Goal: Transaction & Acquisition: Book appointment/travel/reservation

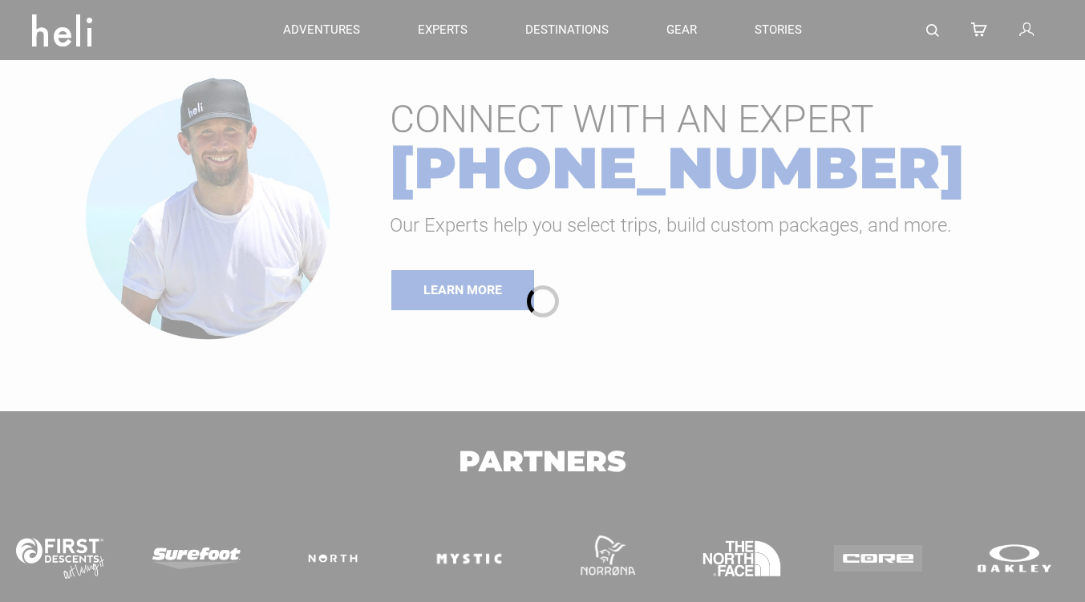
type input "Cat Skiing"
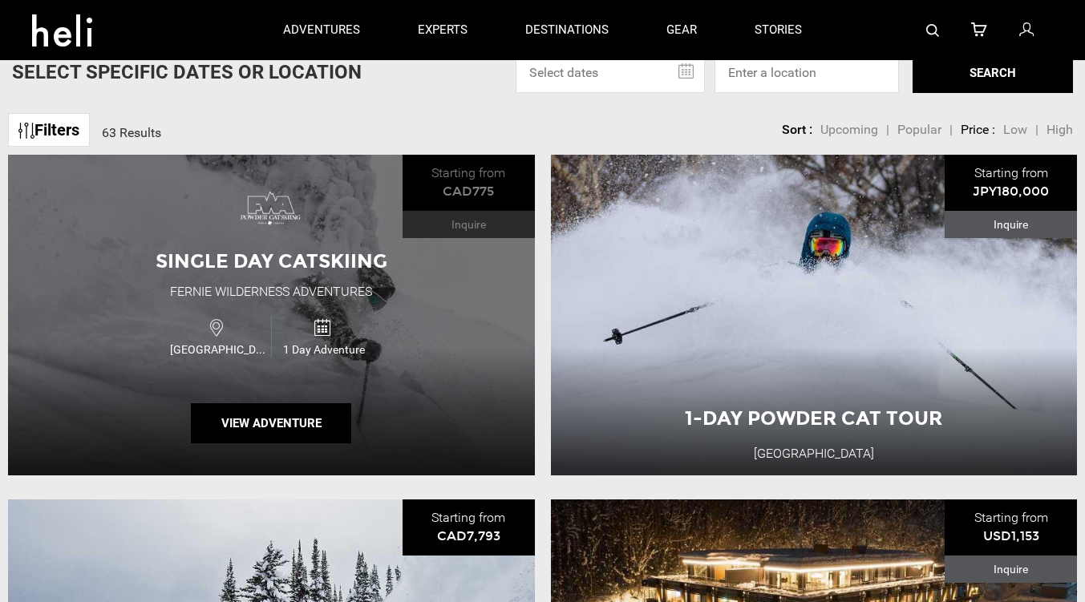
scroll to position [87, 0]
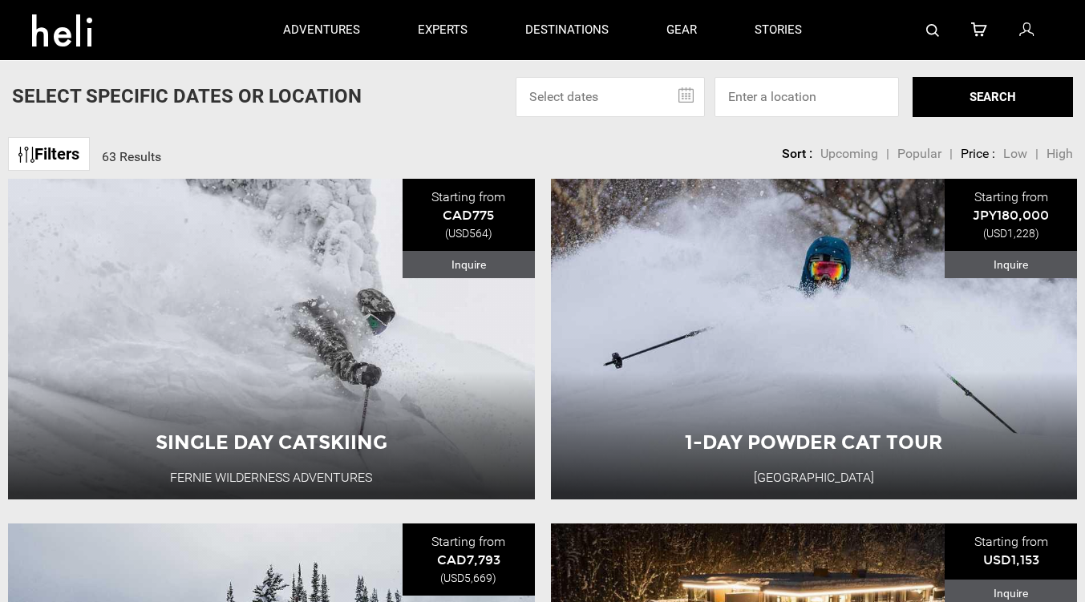
click at [663, 101] on input "text" at bounding box center [610, 97] width 189 height 40
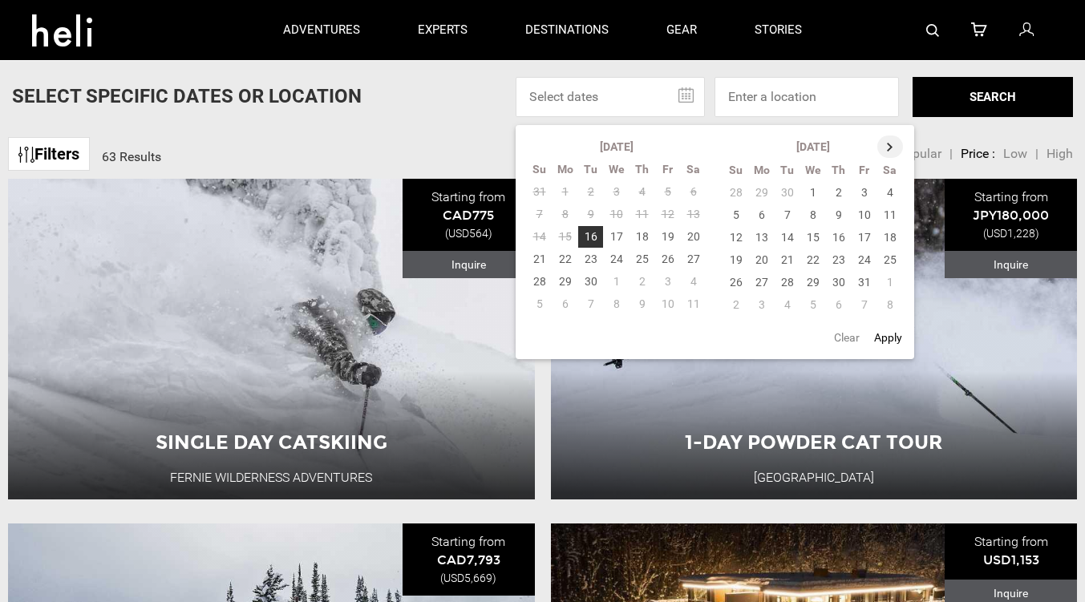
click at [888, 144] on th at bounding box center [890, 147] width 26 height 22
click at [888, 144] on th at bounding box center [891, 147] width 26 height 22
click at [891, 146] on th at bounding box center [891, 147] width 26 height 22
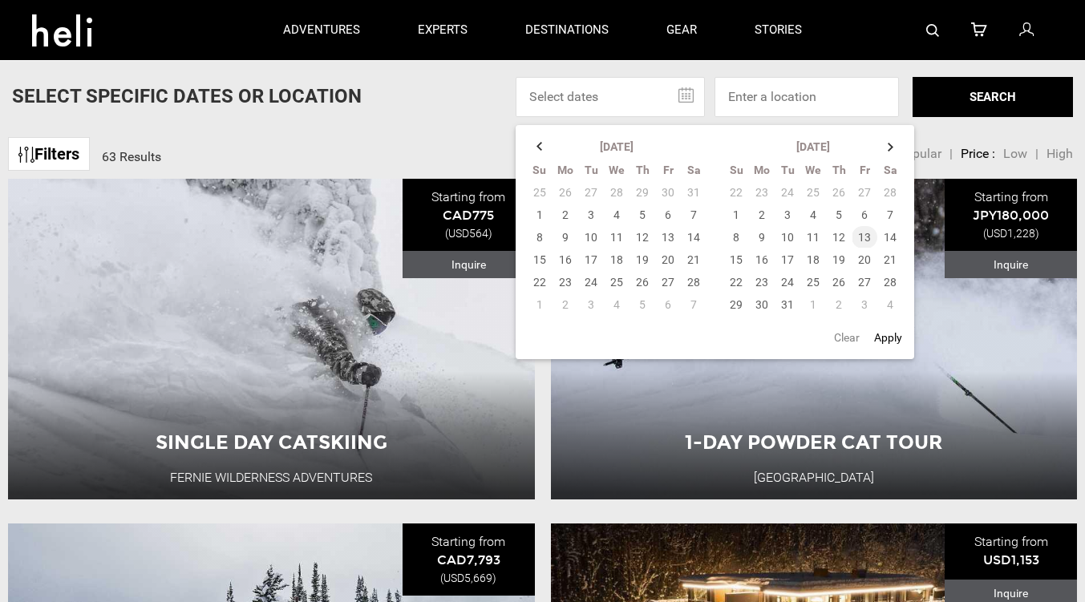
click at [864, 237] on td "13" at bounding box center [865, 237] width 26 height 22
click at [760, 261] on td "16" at bounding box center [762, 260] width 26 height 22
click at [765, 259] on td "16" at bounding box center [762, 260] width 26 height 22
click at [867, 232] on td "13" at bounding box center [865, 237] width 26 height 22
click at [766, 257] on td "16" at bounding box center [762, 260] width 26 height 22
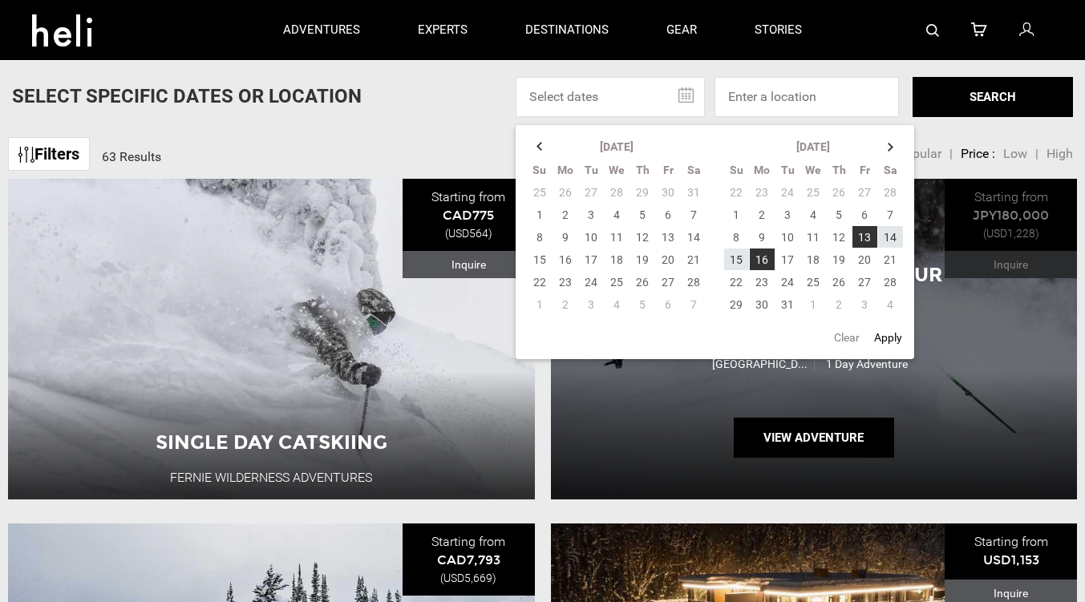
click at [887, 334] on button "Apply" at bounding box center [888, 337] width 38 height 29
type input "[DATE] - [DATE]"
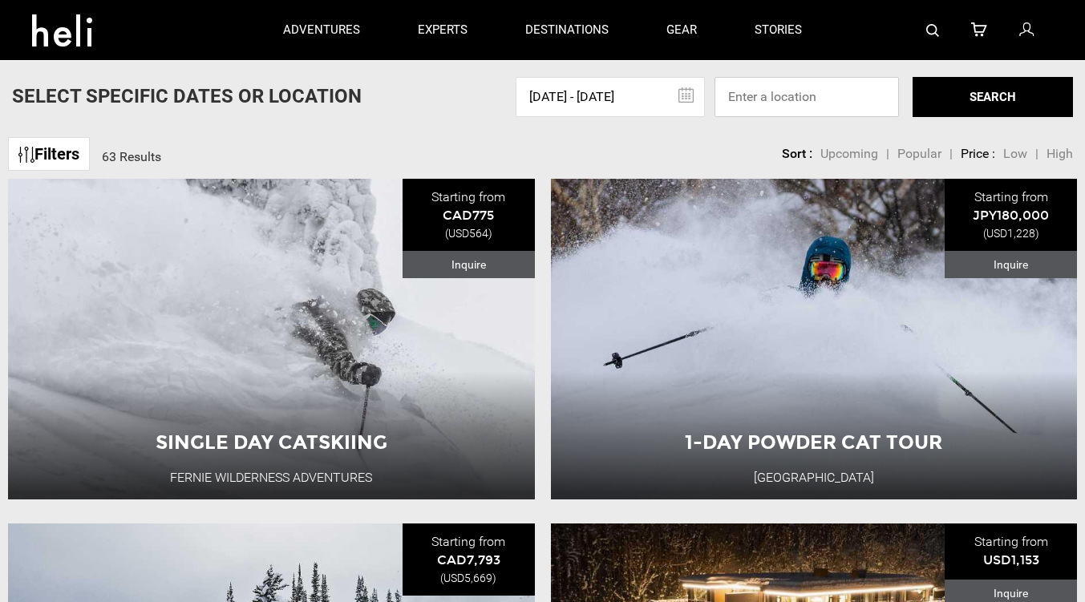
click at [788, 91] on input at bounding box center [806, 97] width 184 height 40
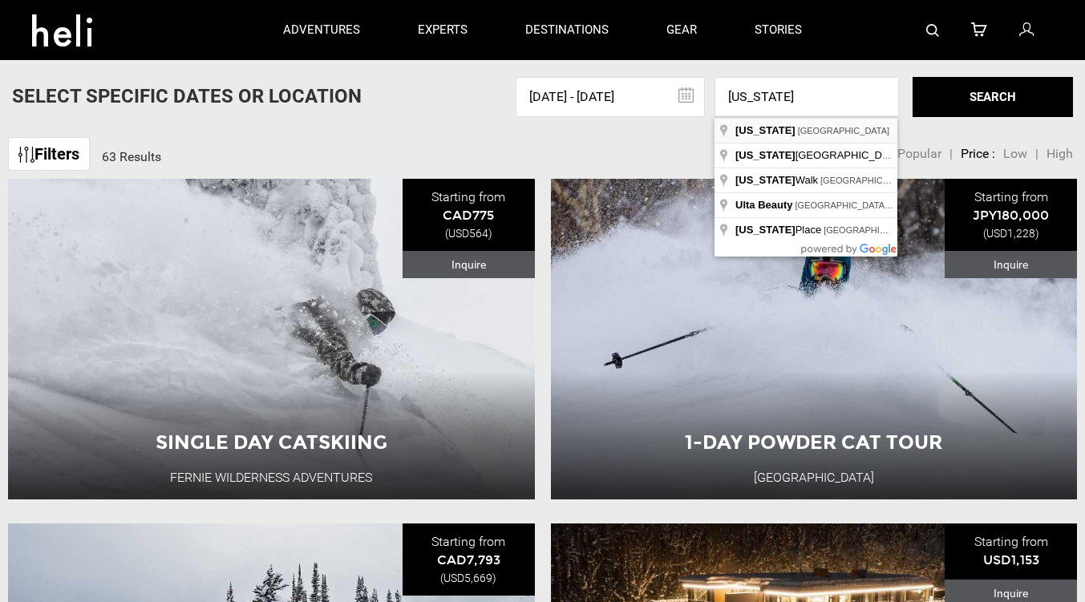
type input "[US_STATE], [GEOGRAPHIC_DATA]"
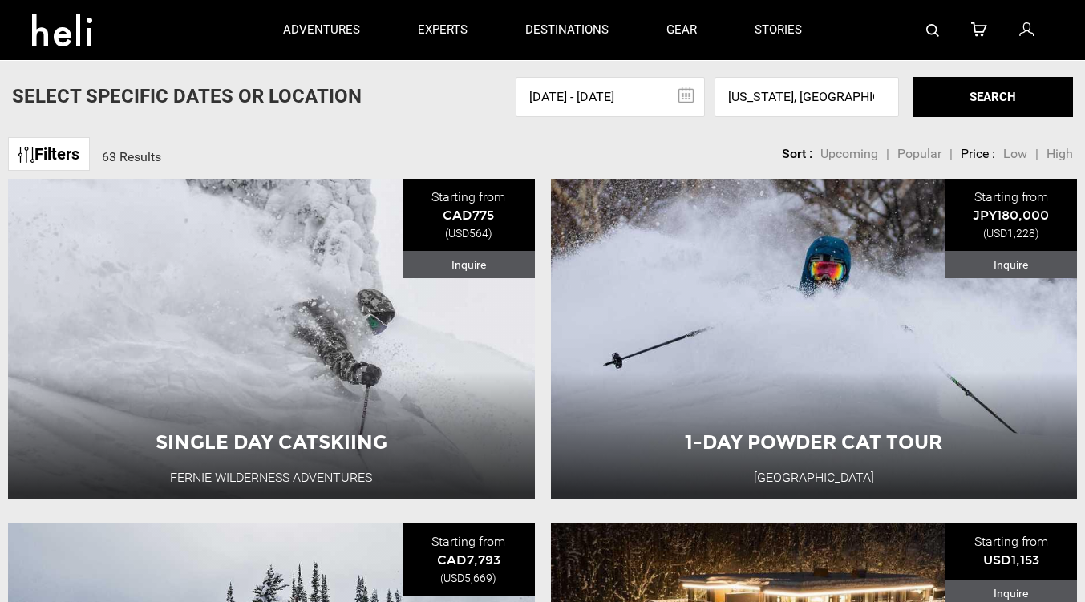
click at [970, 98] on button "SEARCH" at bounding box center [993, 97] width 160 height 40
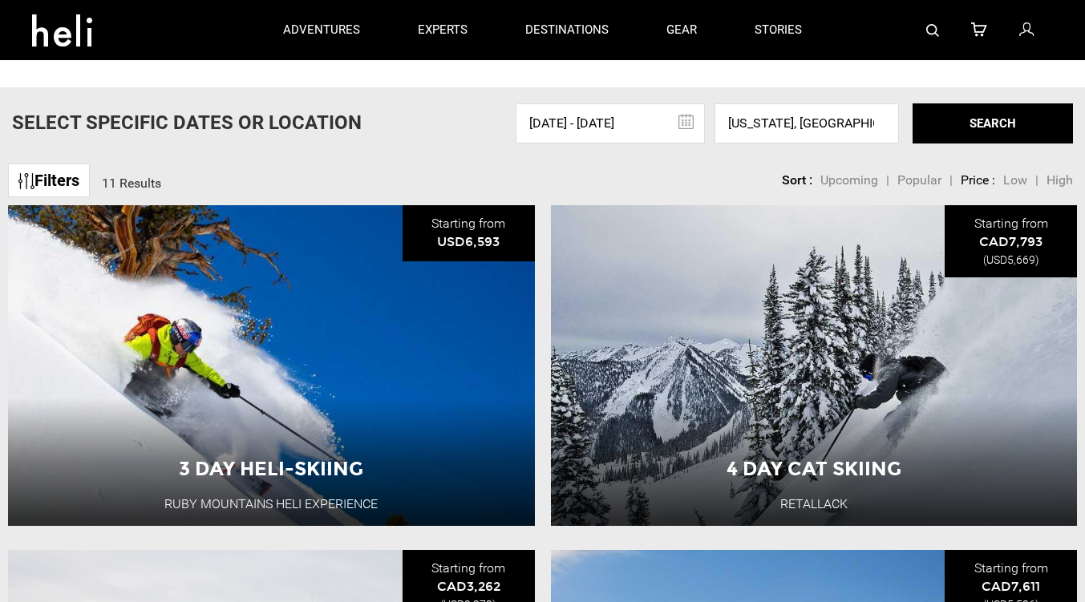
scroll to position [80, 0]
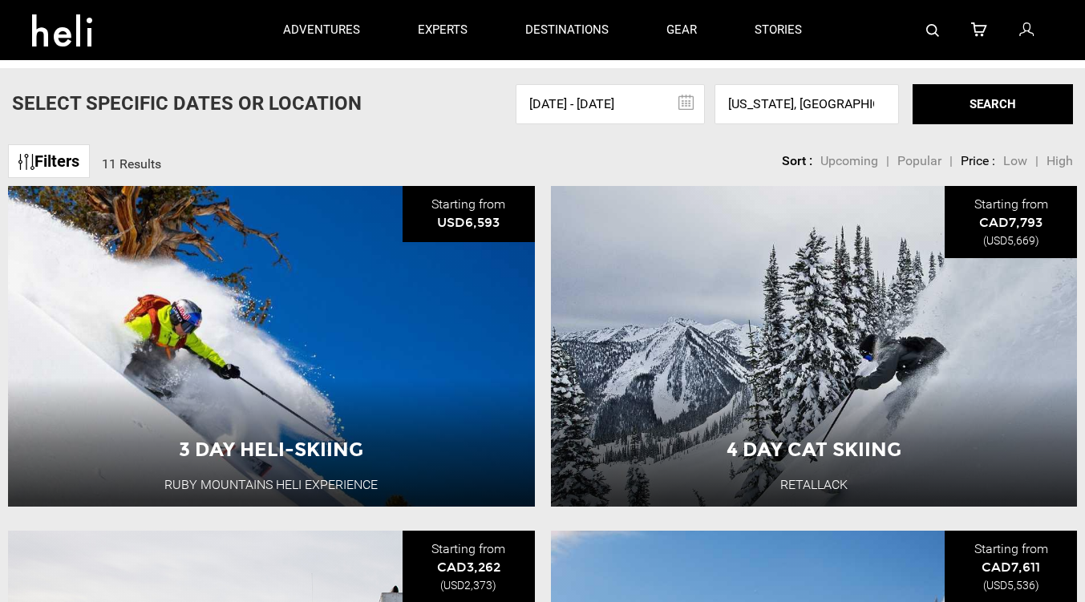
click at [687, 102] on input "[DATE] - [DATE]" at bounding box center [610, 104] width 189 height 40
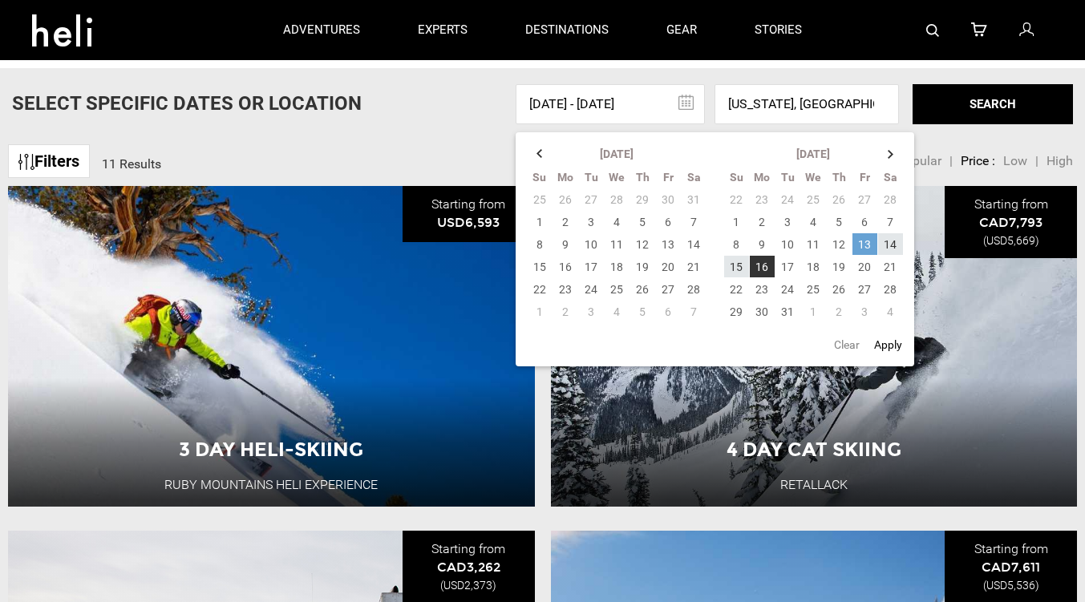
click at [870, 242] on td "13" at bounding box center [865, 244] width 26 height 22
click at [741, 268] on td "15" at bounding box center [736, 267] width 26 height 22
click at [836, 245] on td "12" at bounding box center [839, 244] width 26 height 22
click at [889, 241] on td "14" at bounding box center [890, 244] width 26 height 22
click at [893, 341] on button "Apply" at bounding box center [888, 344] width 38 height 29
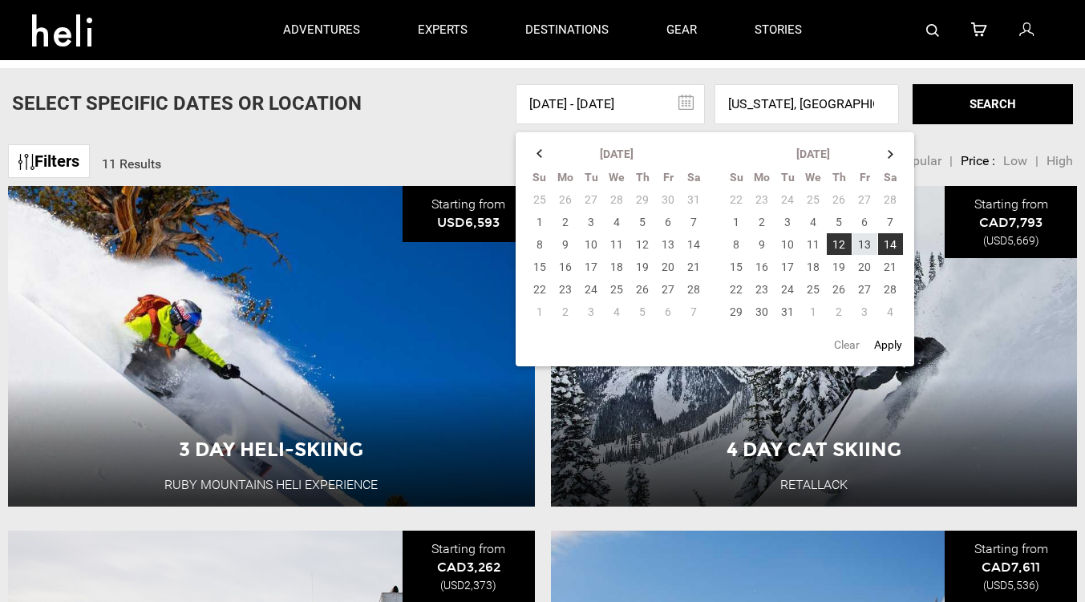
type input "[DATE] - [DATE]"
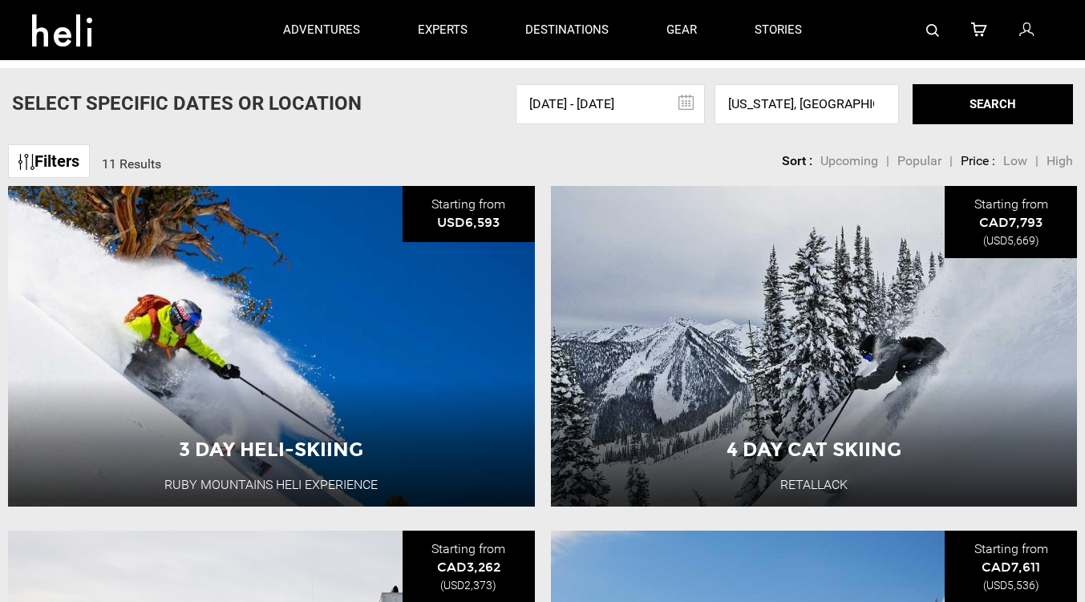
click at [985, 99] on button "SEARCH" at bounding box center [993, 104] width 160 height 40
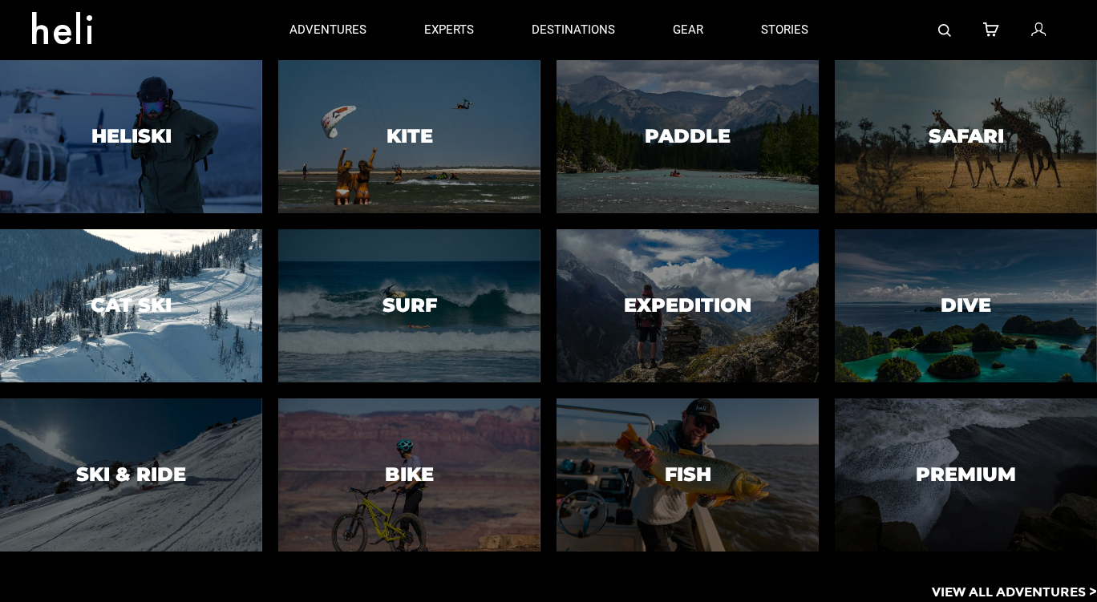
click at [175, 293] on div at bounding box center [132, 306] width 268 height 156
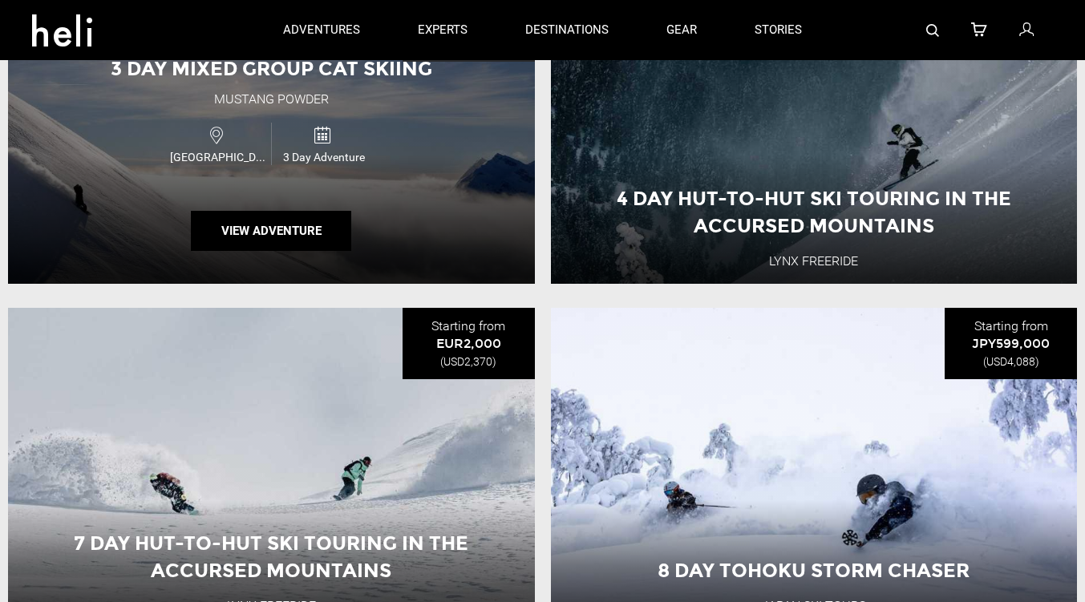
scroll to position [962, 0]
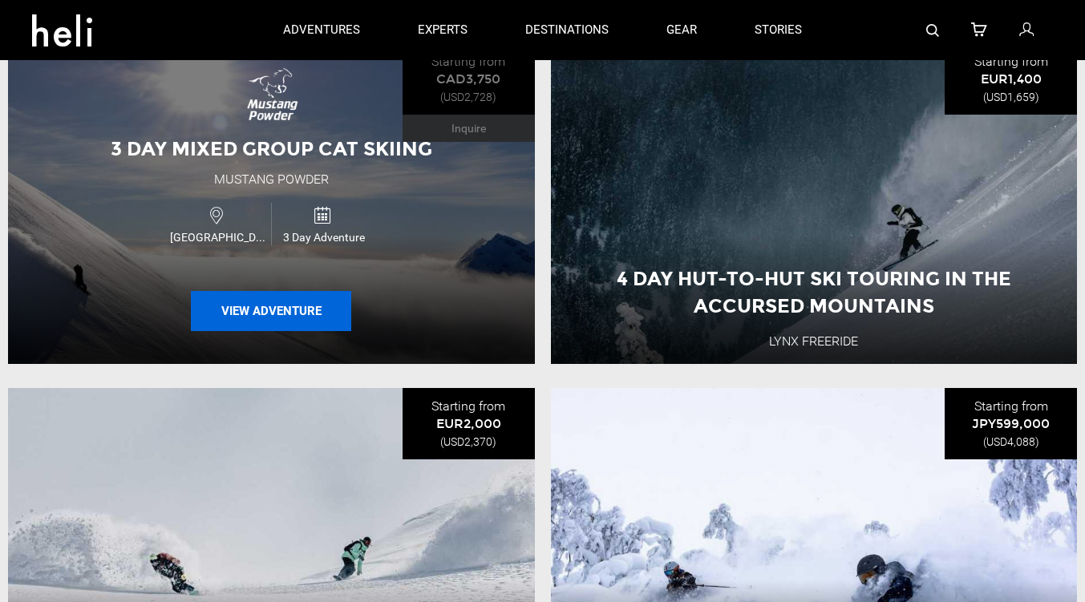
click at [286, 291] on button "View Adventure" at bounding box center [271, 311] width 160 height 40
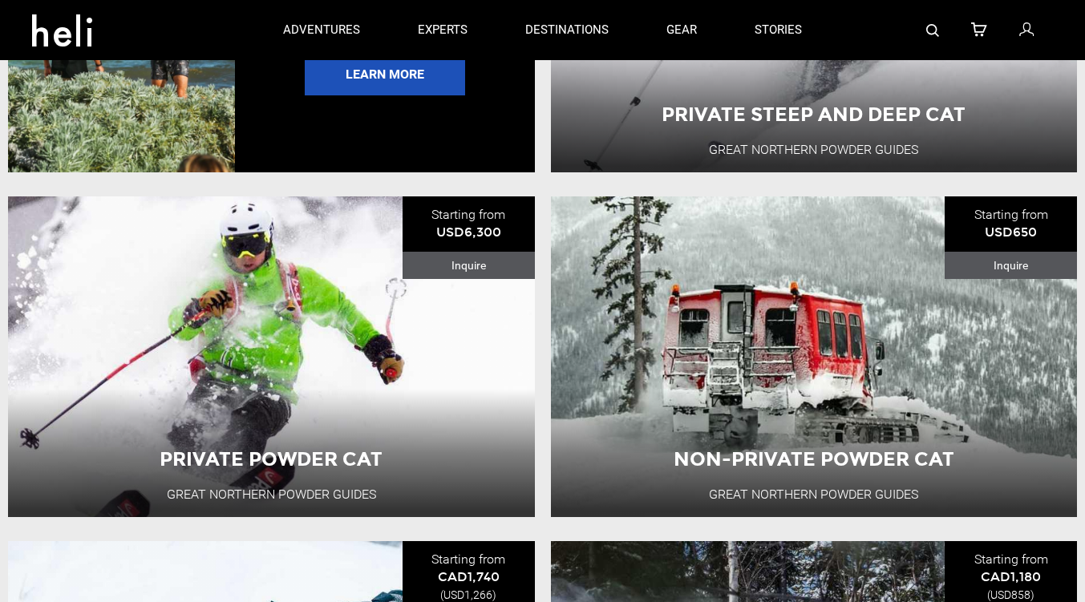
scroll to position [3207, 0]
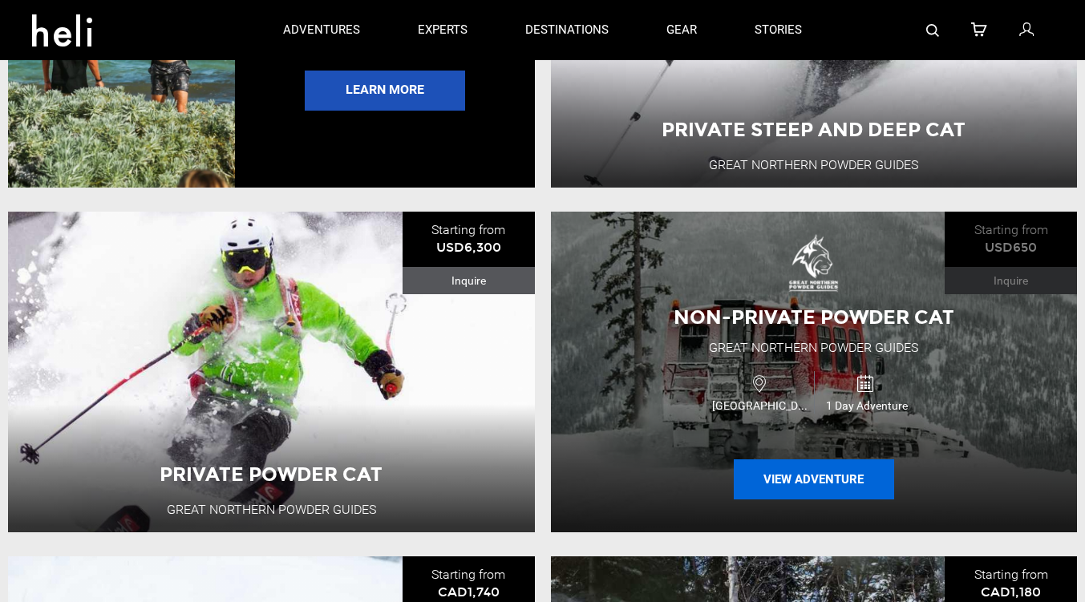
click at [841, 459] on button "View Adventure" at bounding box center [814, 479] width 160 height 40
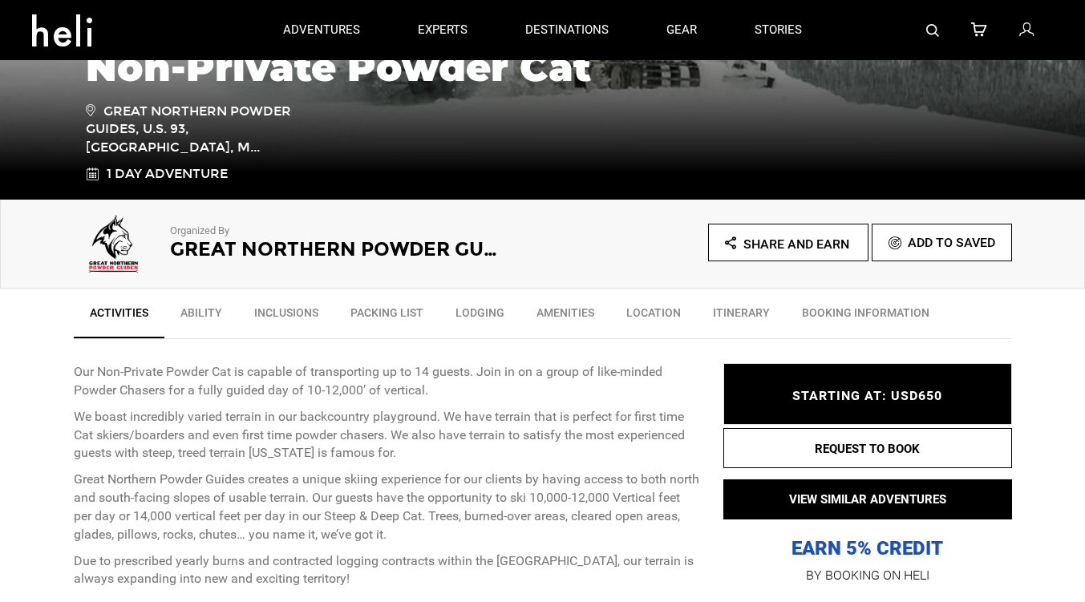
scroll to position [321, 0]
